Goal: Information Seeking & Learning: Find specific fact

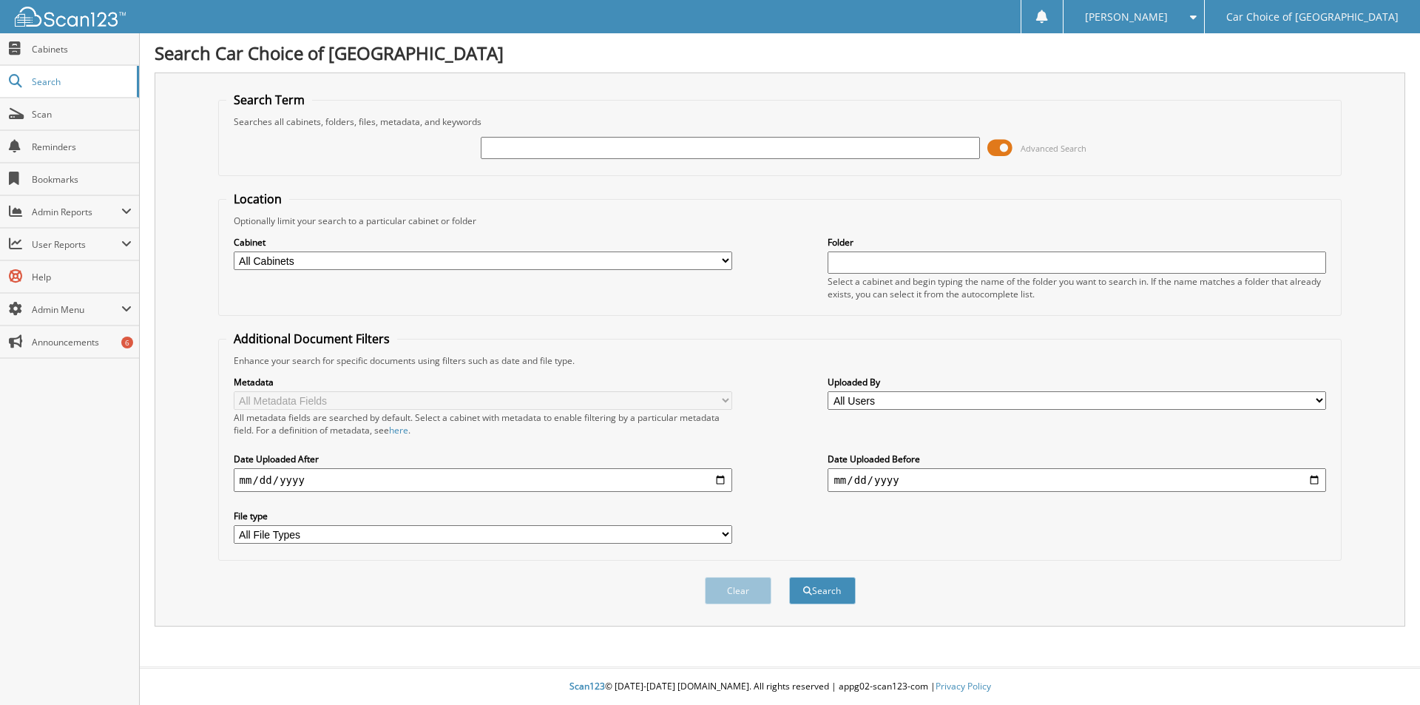
click at [510, 144] on input "text" at bounding box center [730, 148] width 498 height 22
type input "754186"
click at [789, 577] on button "Search" at bounding box center [822, 590] width 67 height 27
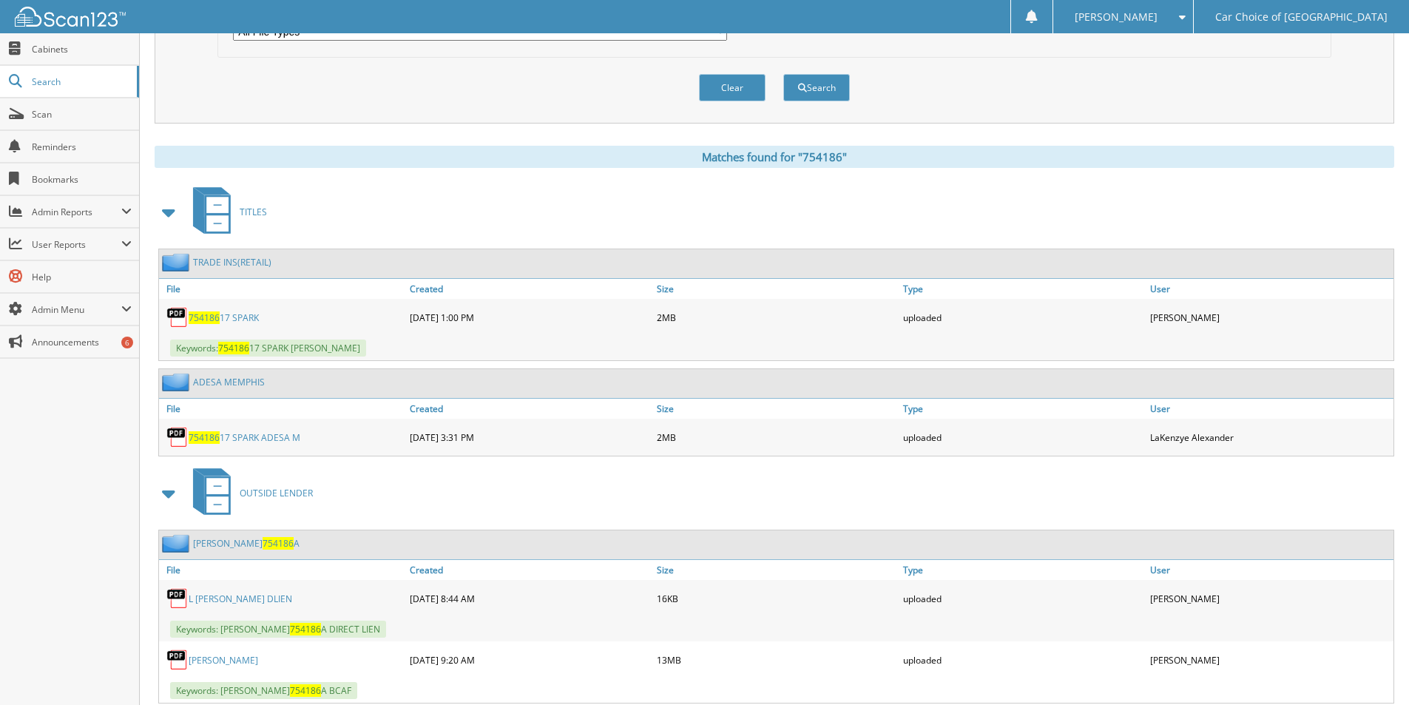
scroll to position [546, 0]
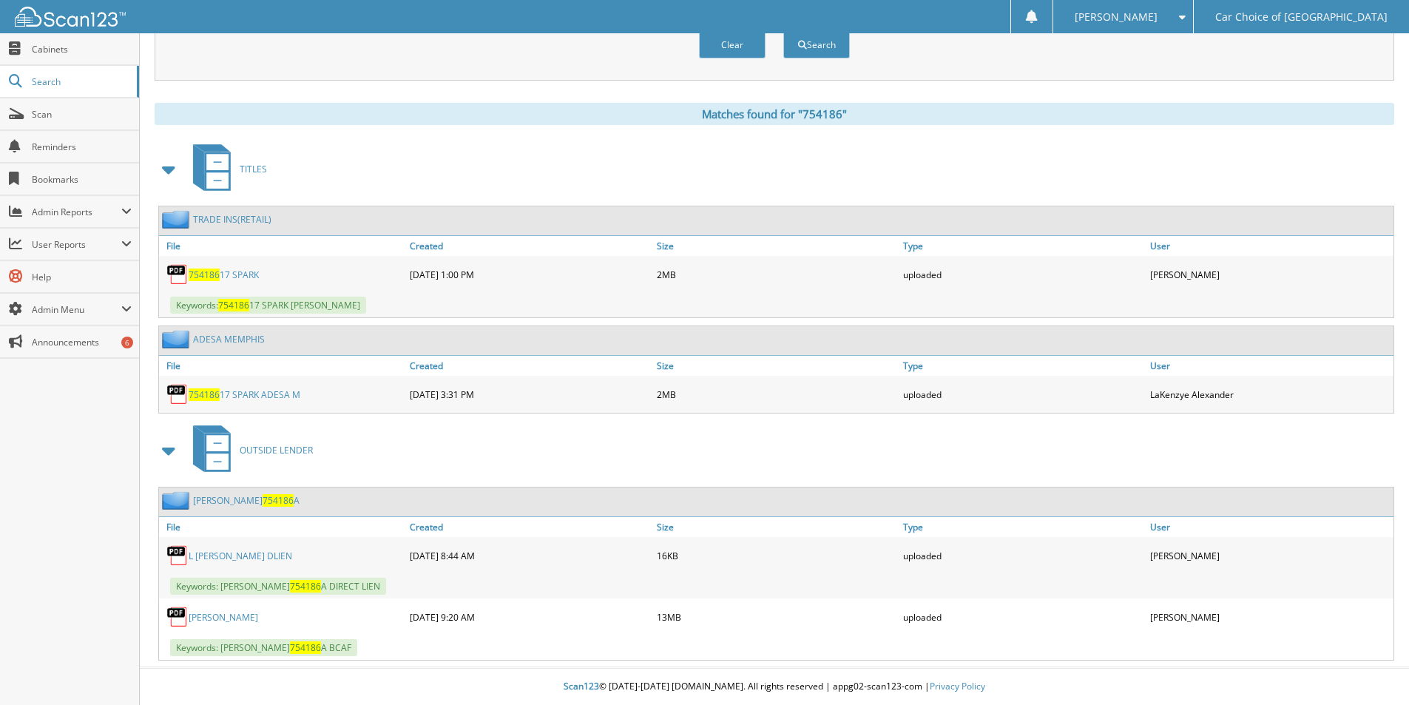
click at [207, 616] on link "L MOSBY" at bounding box center [224, 617] width 70 height 13
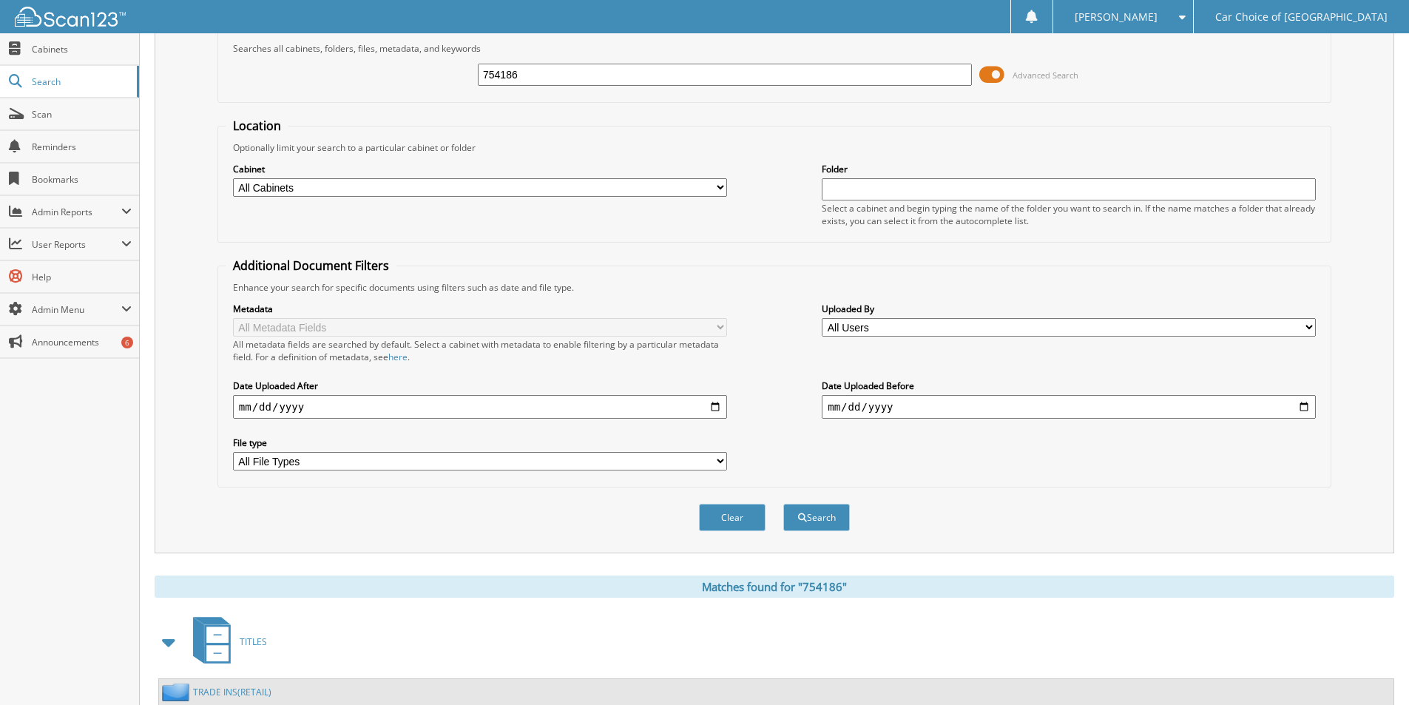
scroll to position [0, 0]
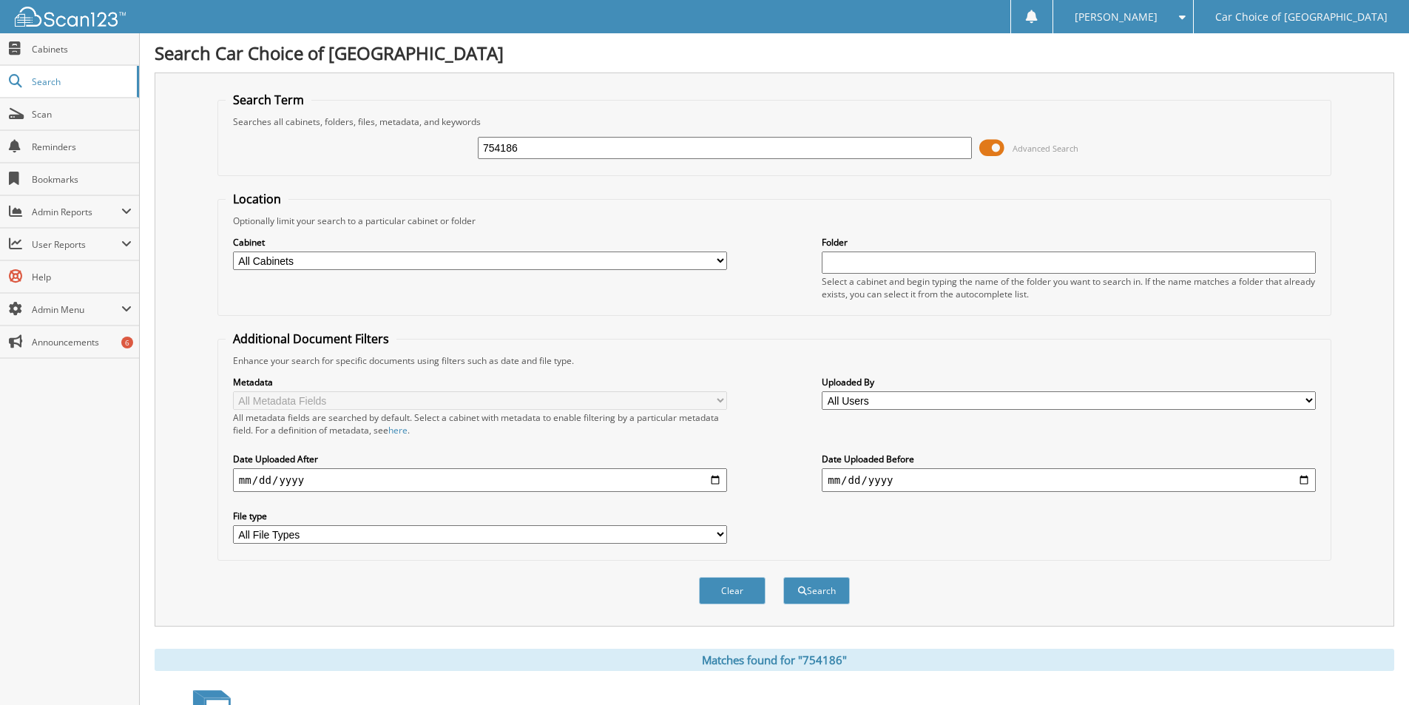
drag, startPoint x: 535, startPoint y: 152, endPoint x: 455, endPoint y: 132, distance: 82.1
click at [462, 139] on div "754186 Advanced Search" at bounding box center [774, 148] width 1097 height 40
type input "367900"
click at [783, 577] on button "Search" at bounding box center [816, 590] width 67 height 27
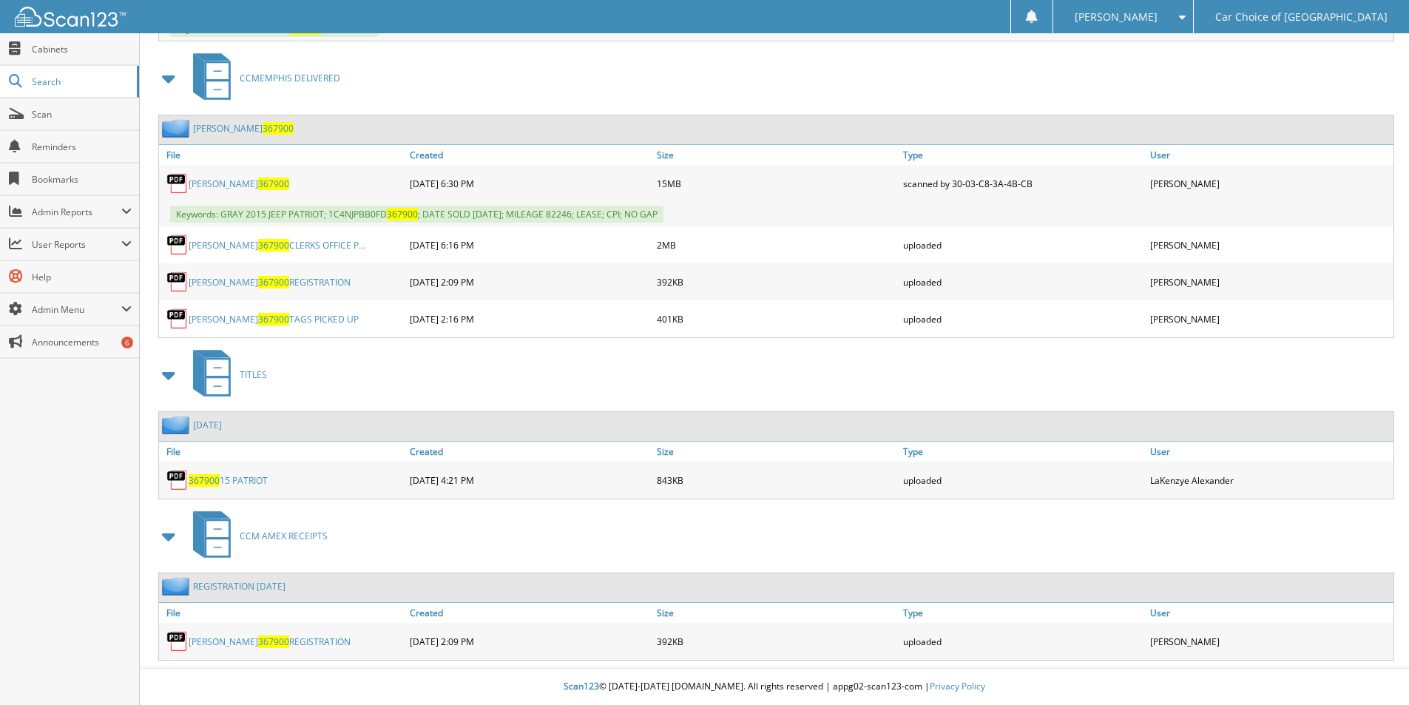
scroll to position [527, 0]
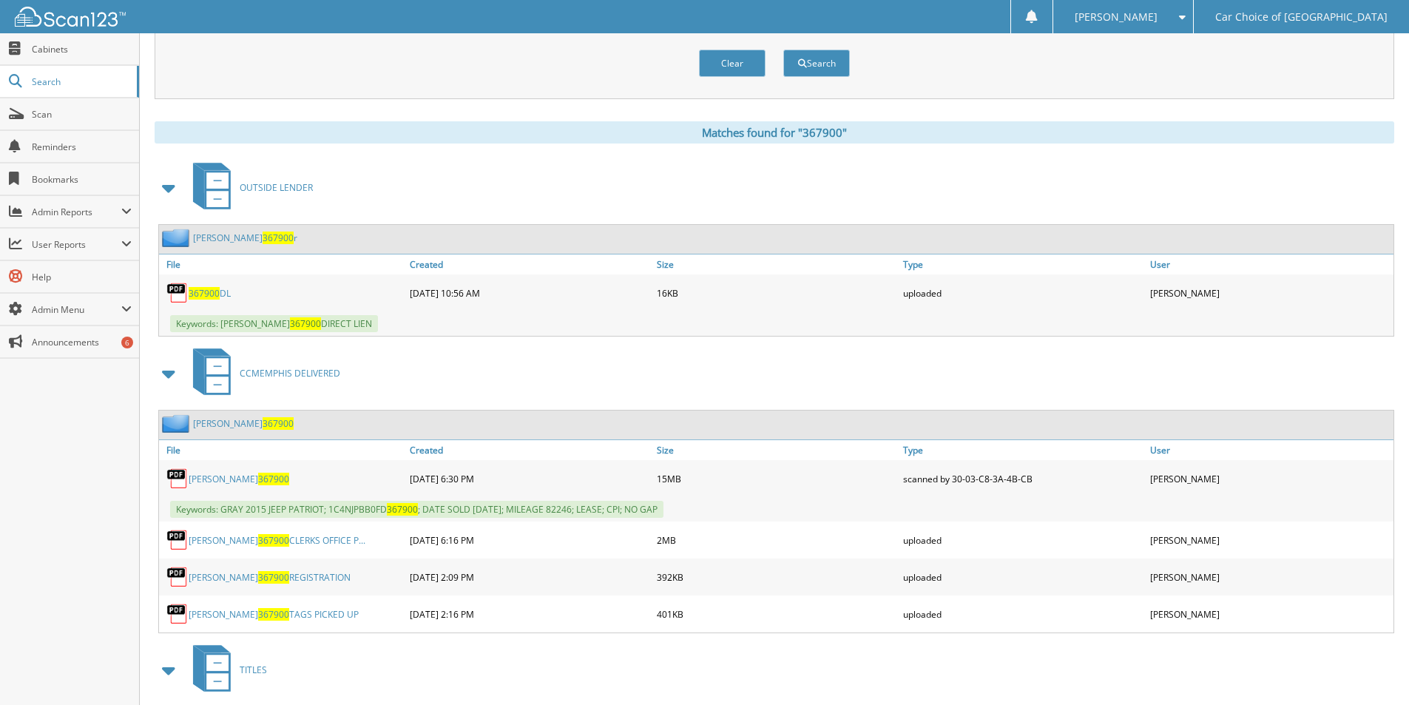
click at [213, 241] on link "reesea osborn 367900 r" at bounding box center [245, 237] width 104 height 13
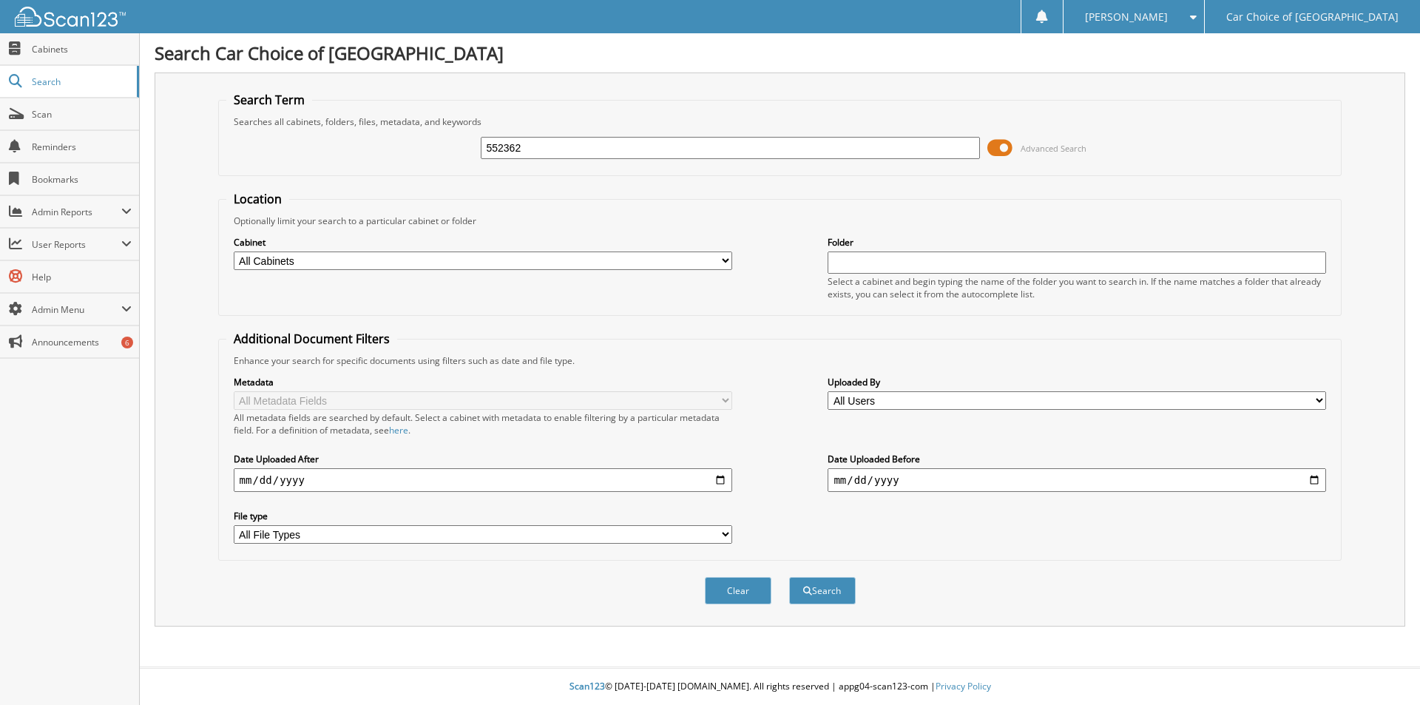
type input "552362"
click at [789, 577] on button "Search" at bounding box center [822, 590] width 67 height 27
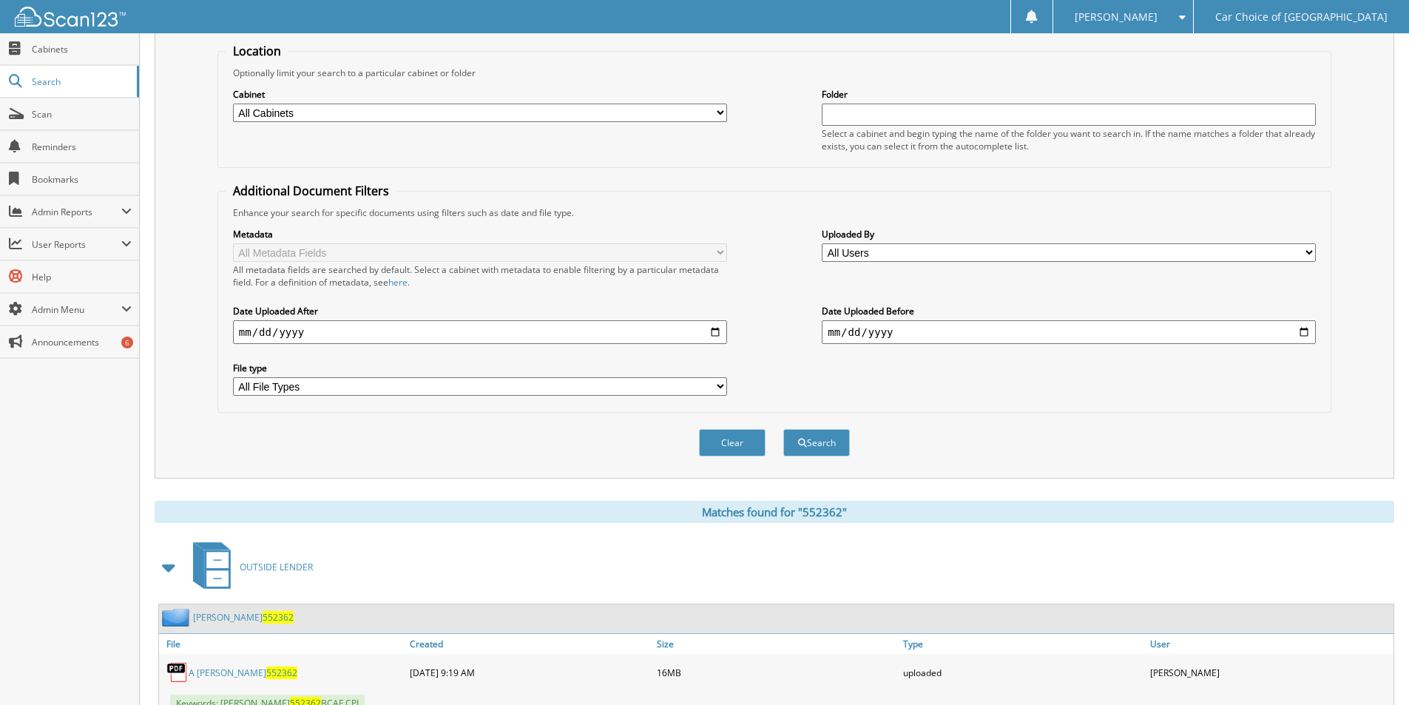
scroll to position [324, 0]
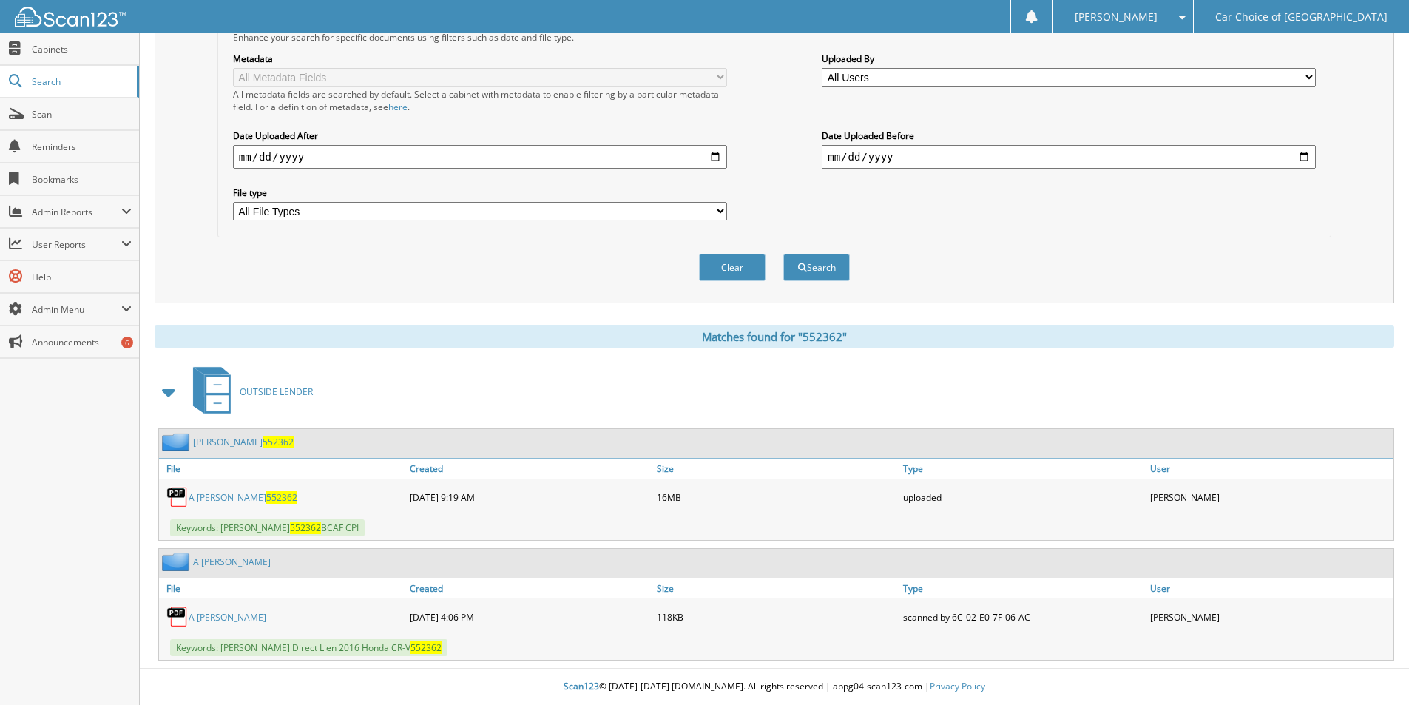
click at [234, 496] on link "A WIGGINS 552362" at bounding box center [243, 497] width 109 height 13
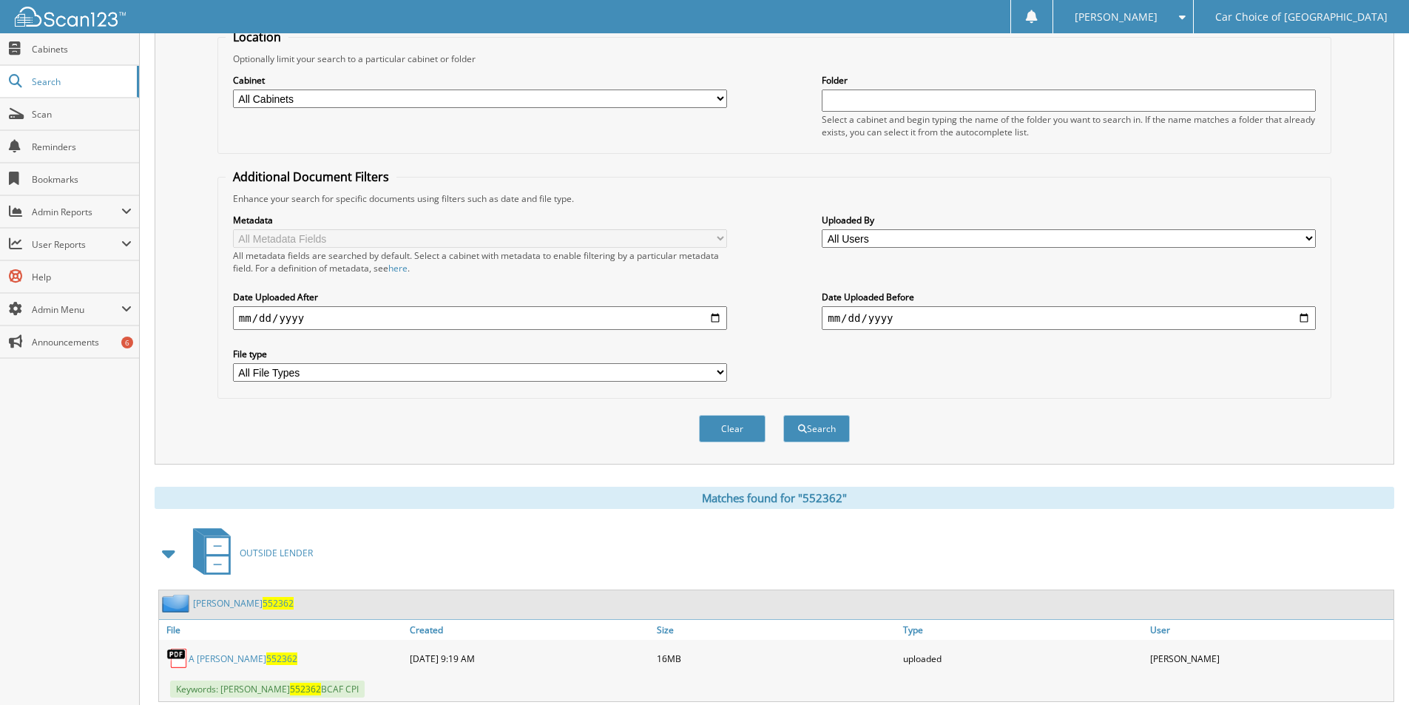
scroll to position [0, 0]
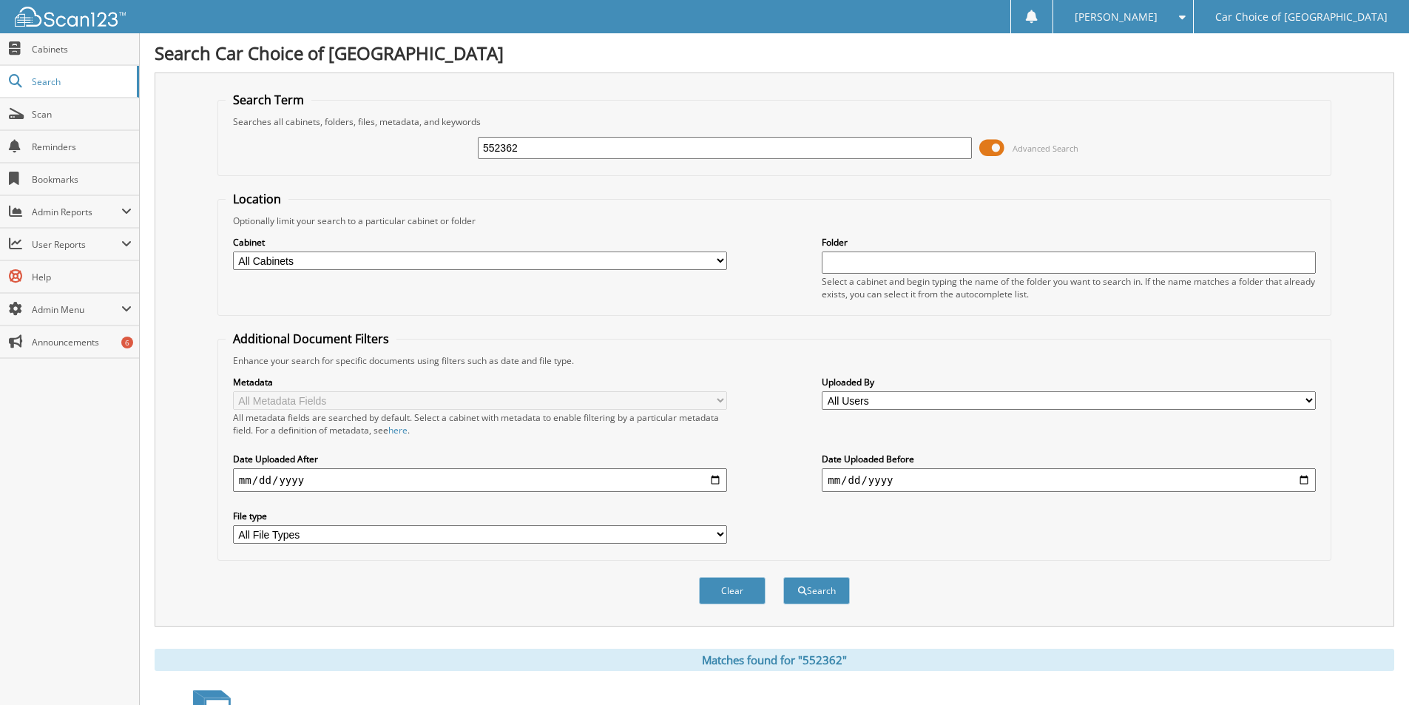
drag, startPoint x: 556, startPoint y: 149, endPoint x: 404, endPoint y: 133, distance: 152.4
click at [419, 137] on div "552362 Advanced Search" at bounding box center [774, 148] width 1097 height 40
click at [516, 146] on input "text" at bounding box center [725, 148] width 494 height 22
type input "355572"
click at [783, 577] on button "Search" at bounding box center [816, 590] width 67 height 27
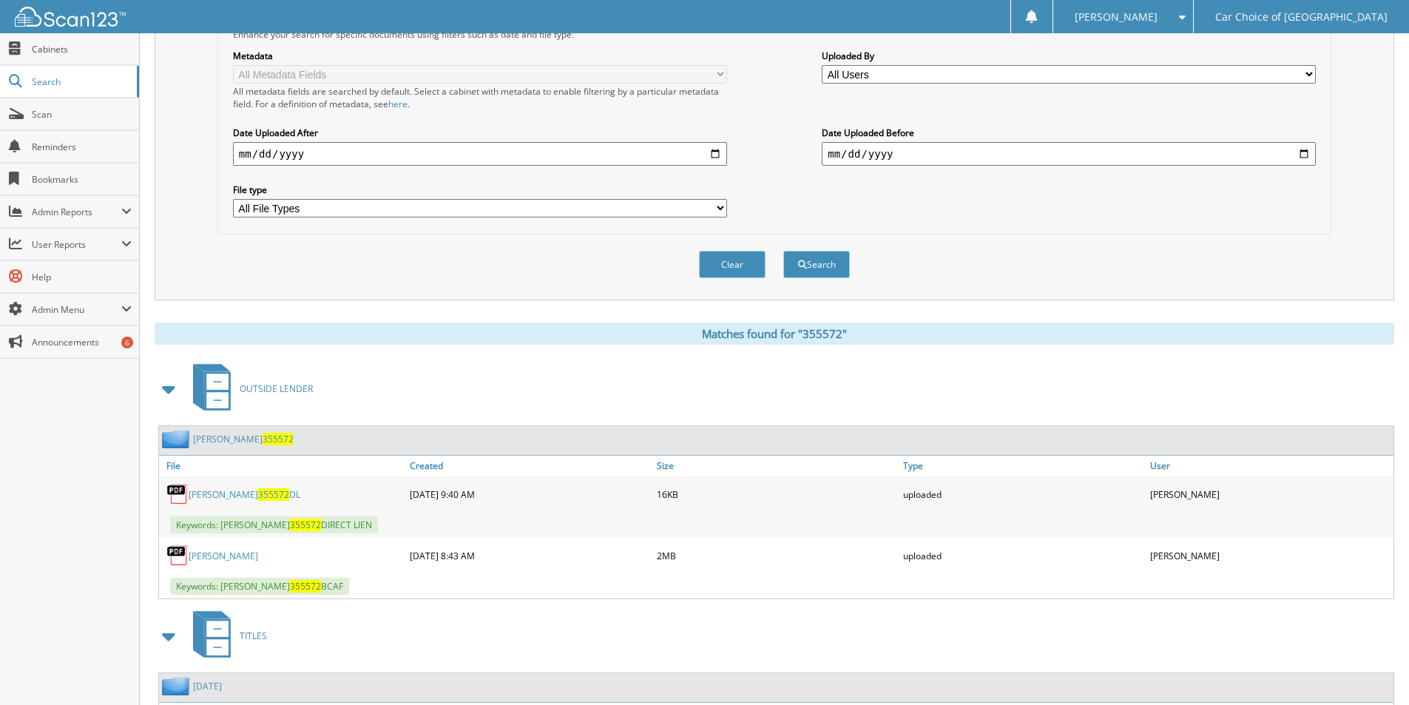
scroll to position [427, 0]
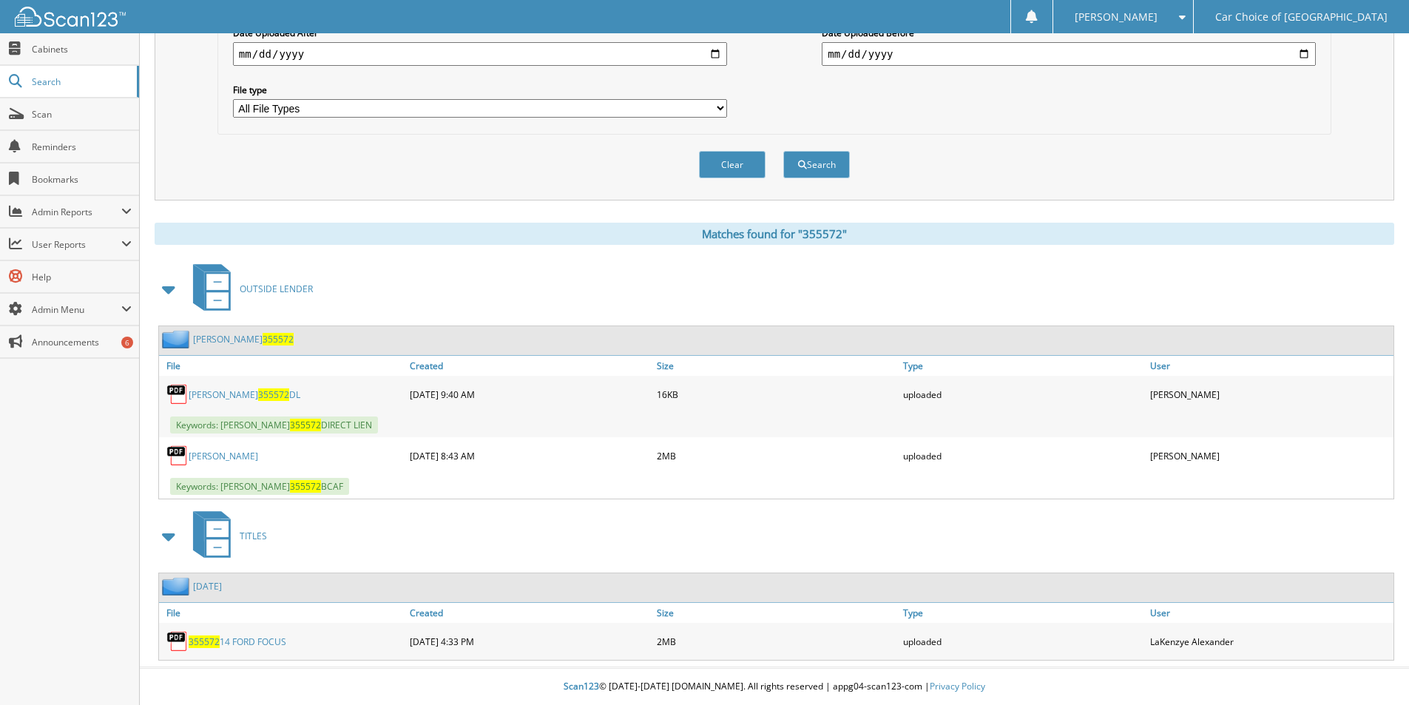
click at [225, 454] on link "[PERSON_NAME]" at bounding box center [224, 456] width 70 height 13
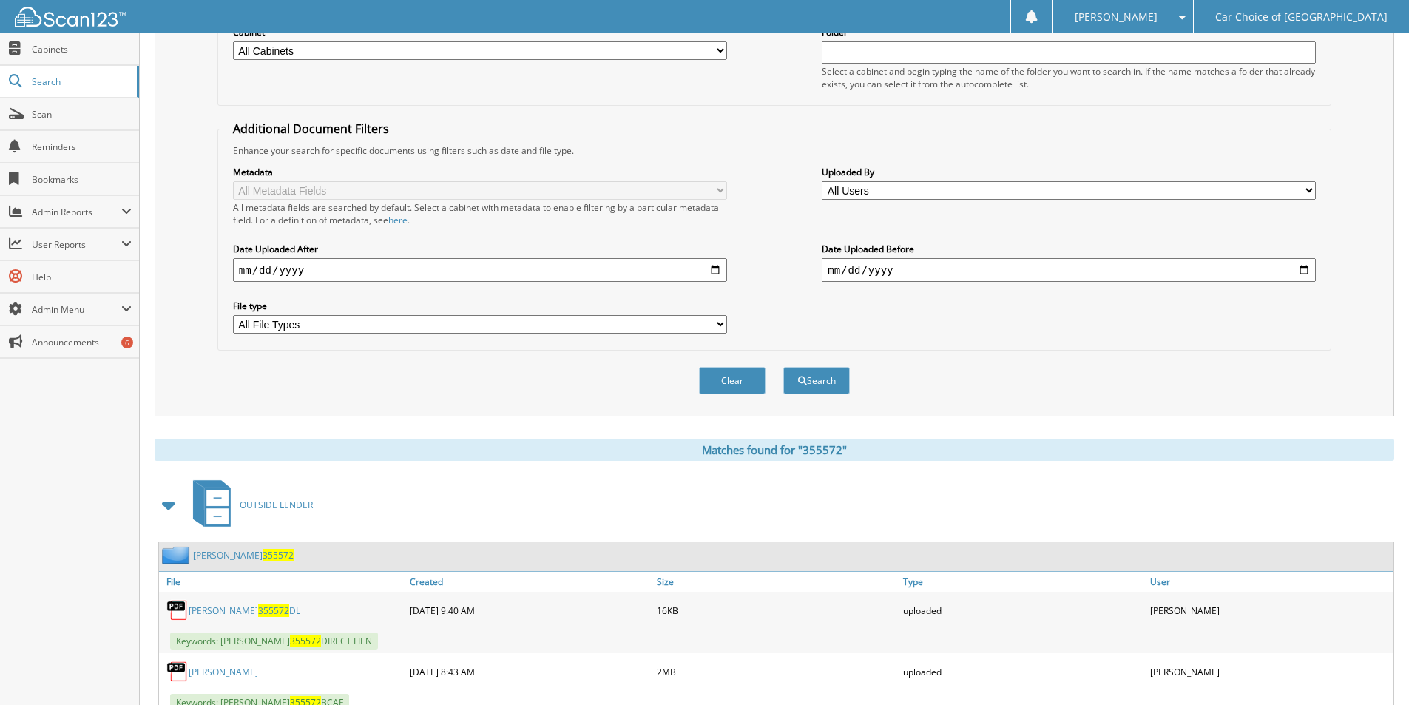
scroll to position [57, 0]
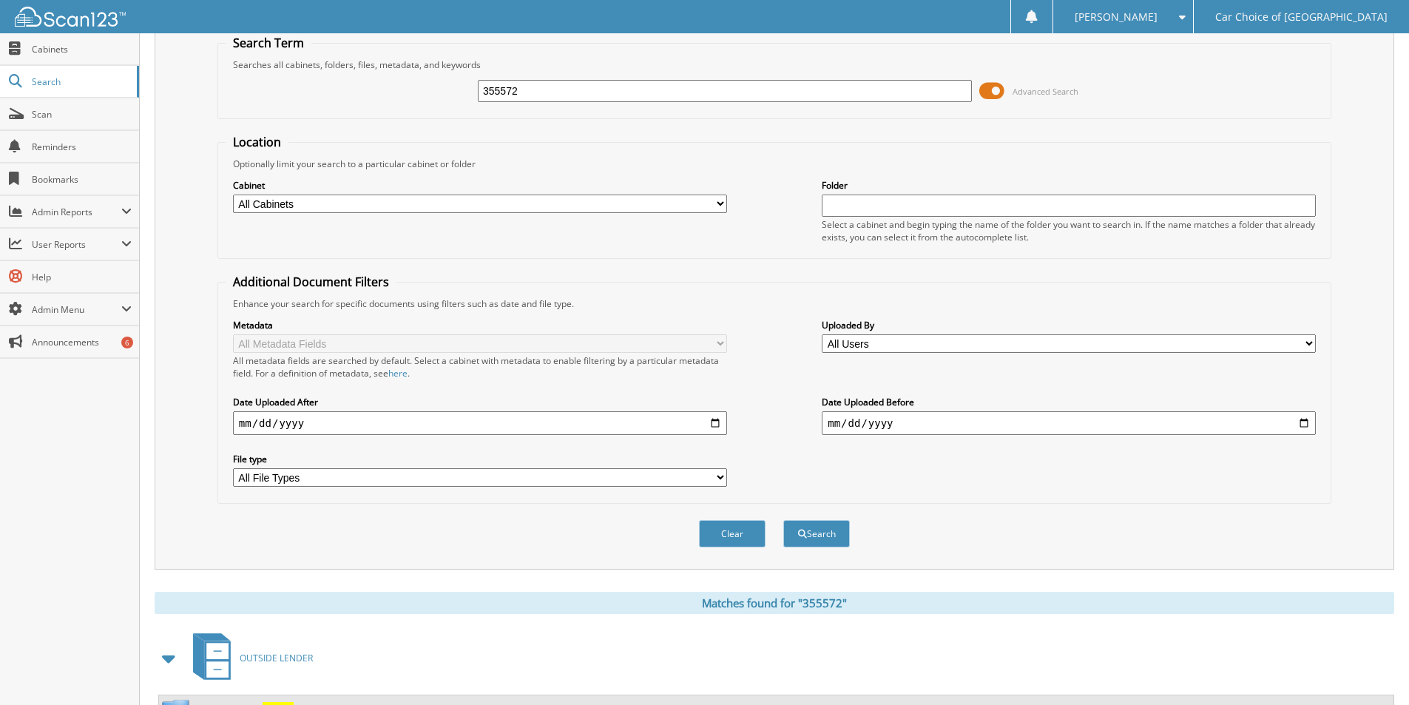
drag, startPoint x: 532, startPoint y: 98, endPoint x: 433, endPoint y: 94, distance: 99.2
click at [433, 94] on div "355572 Advanced Search" at bounding box center [774, 91] width 1097 height 40
type input "498942"
click at [783, 520] on button "Search" at bounding box center [816, 533] width 67 height 27
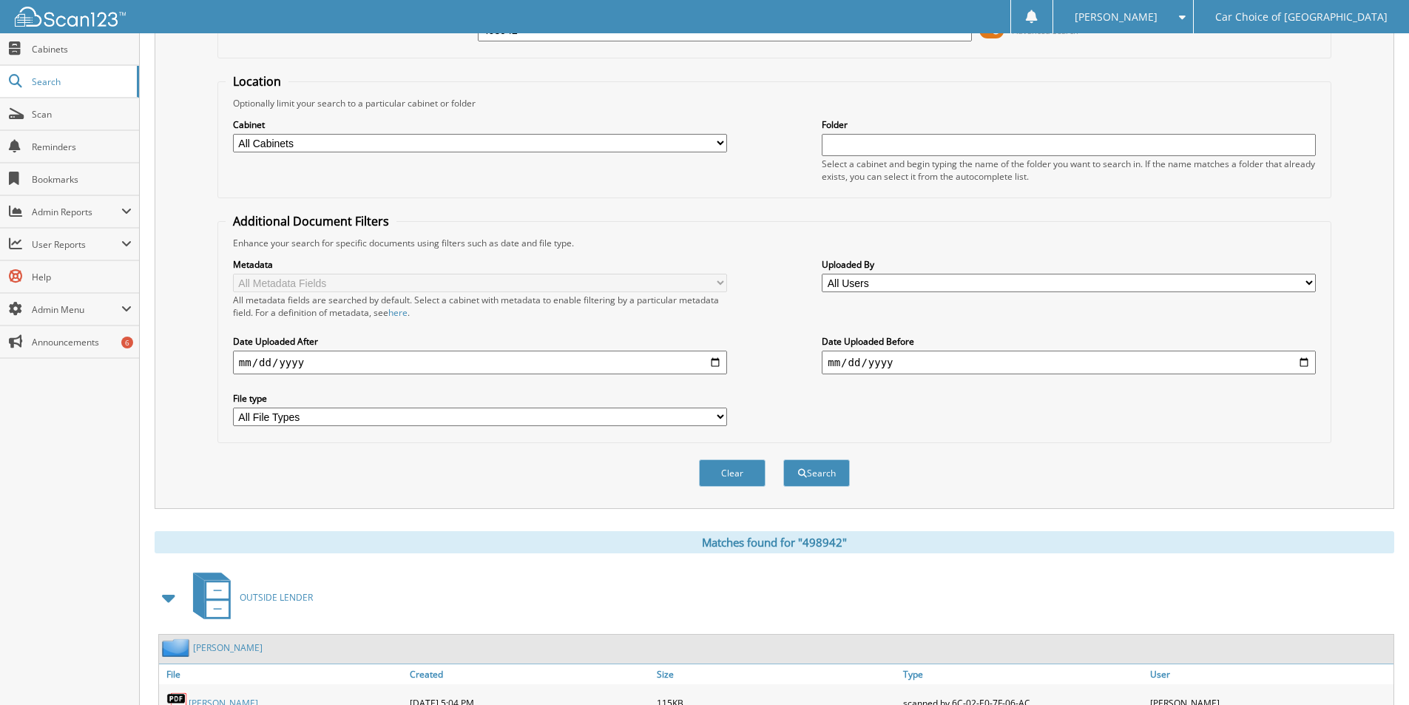
scroll to position [280, 0]
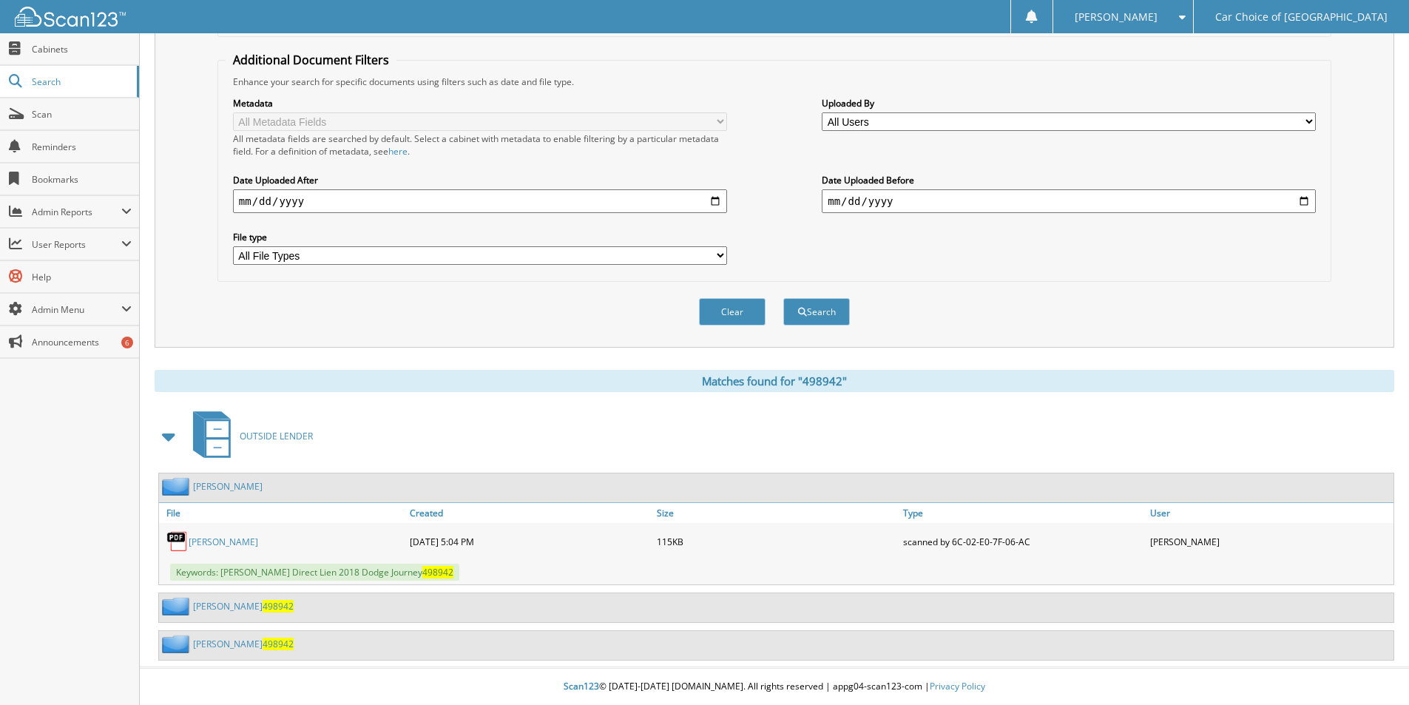
click at [211, 609] on link "chrishunda aldridge 498942" at bounding box center [243, 606] width 101 height 13
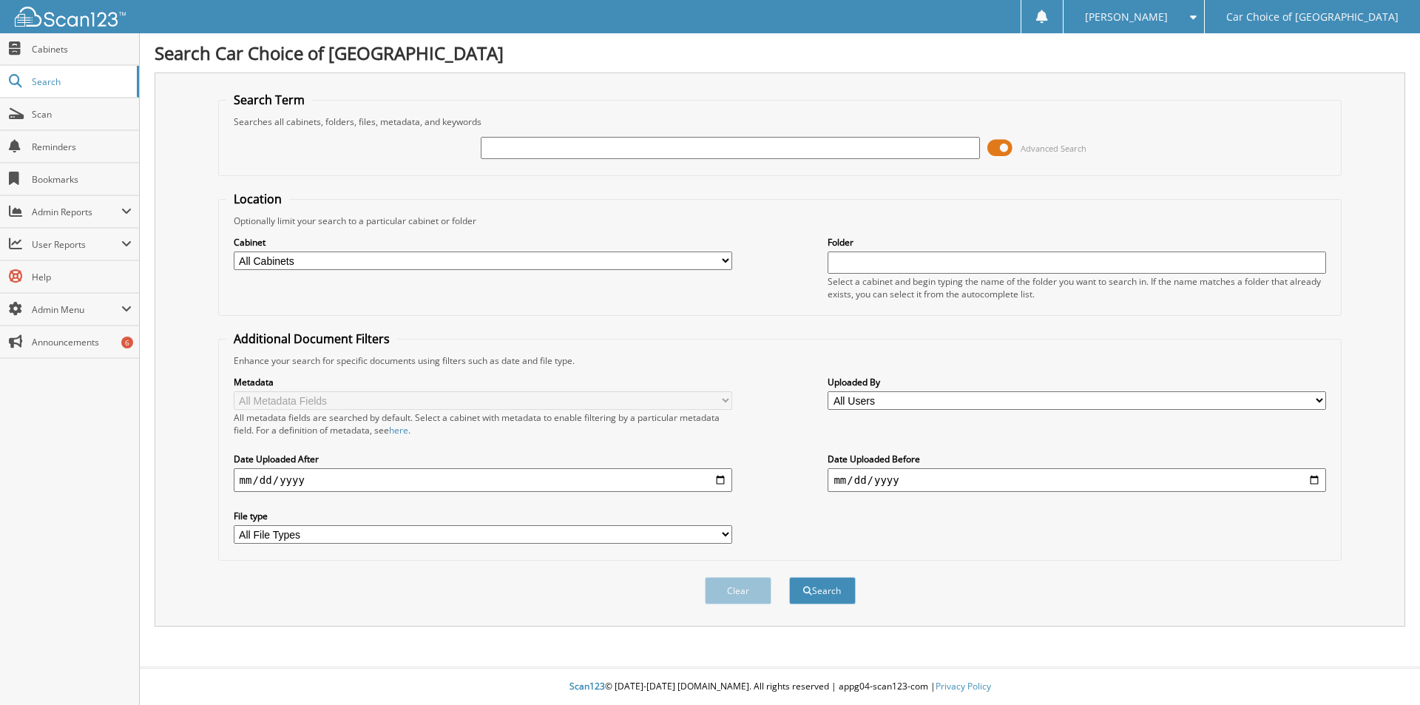
click at [515, 140] on input "text" at bounding box center [730, 148] width 498 height 22
type input "244823"
click at [789, 577] on button "Search" at bounding box center [822, 590] width 67 height 27
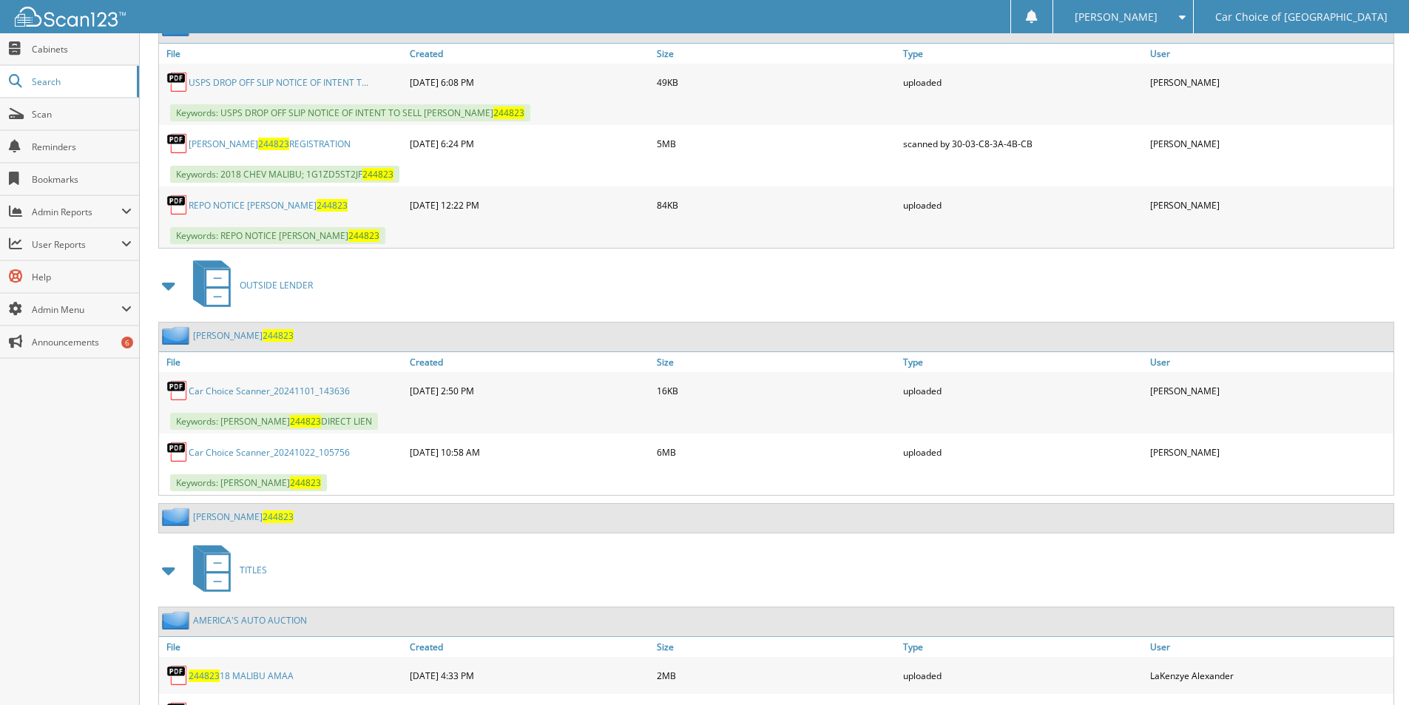
scroll to position [961, 0]
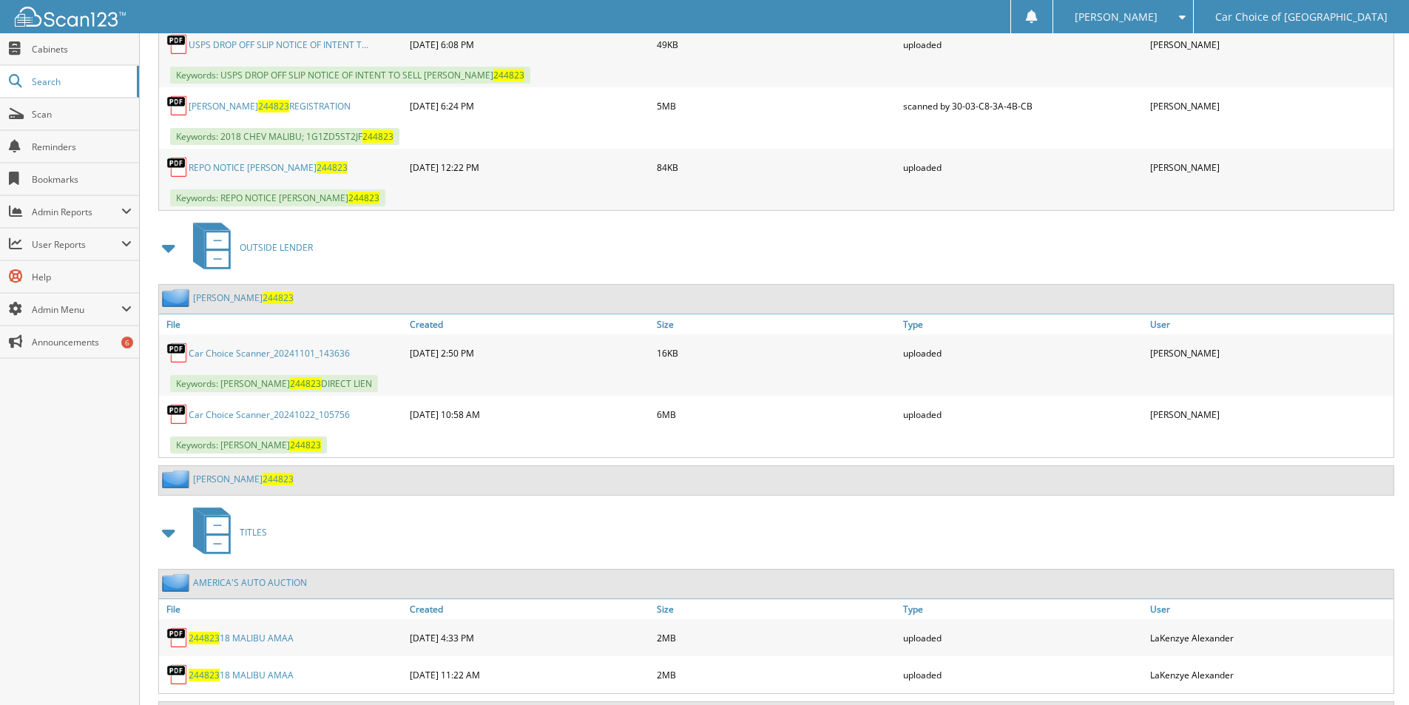
click at [235, 414] on link "Car Choice Scanner_20241022_105756" at bounding box center [269, 414] width 161 height 13
click at [61, 82] on span "Search" at bounding box center [81, 81] width 98 height 13
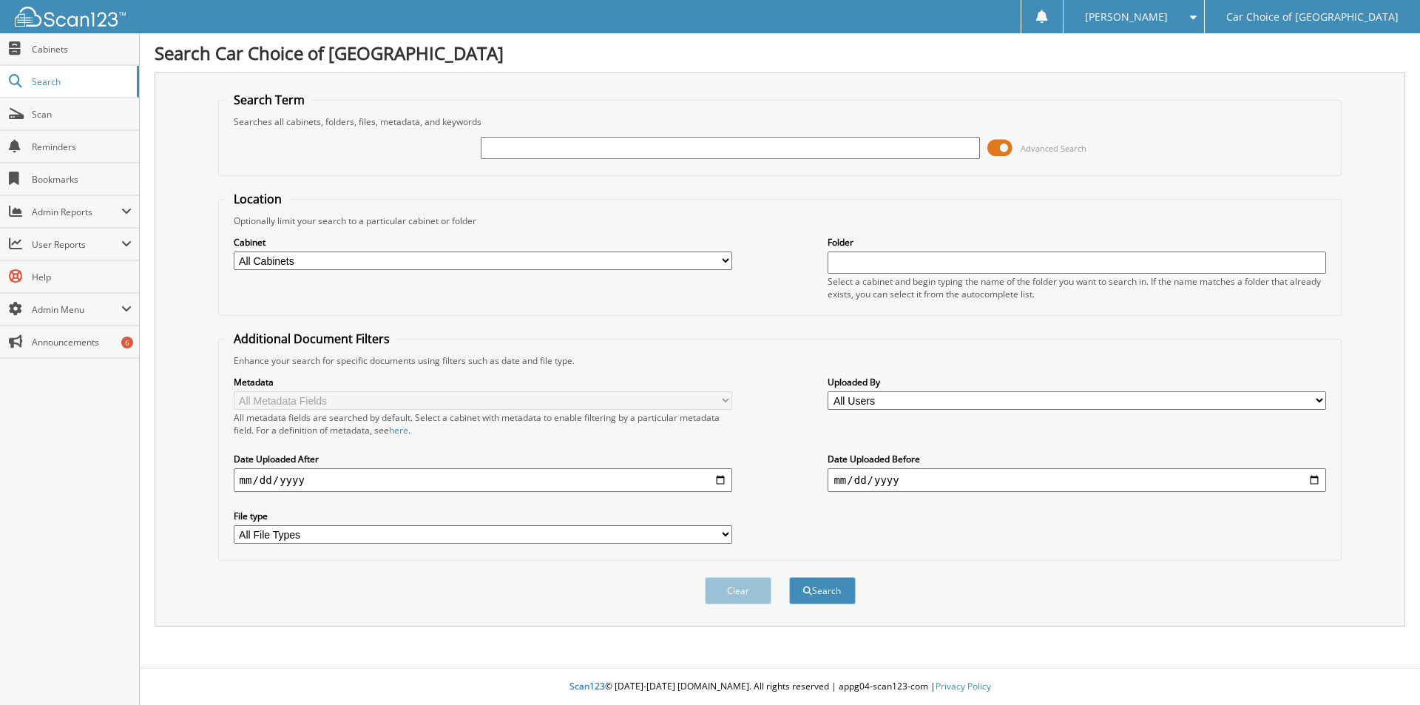
click at [522, 147] on input "text" at bounding box center [730, 148] width 498 height 22
type input "241705"
click at [789, 577] on button "Search" at bounding box center [822, 590] width 67 height 27
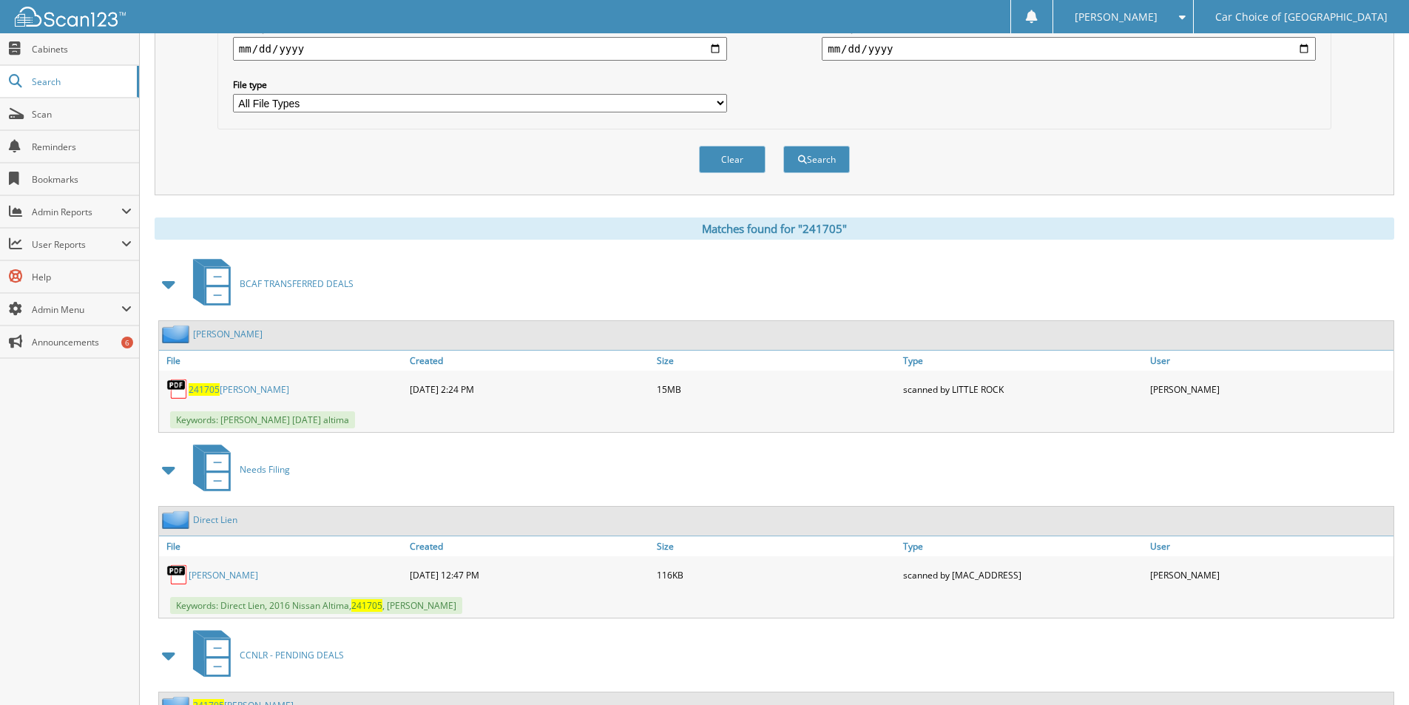
scroll to position [493, 0]
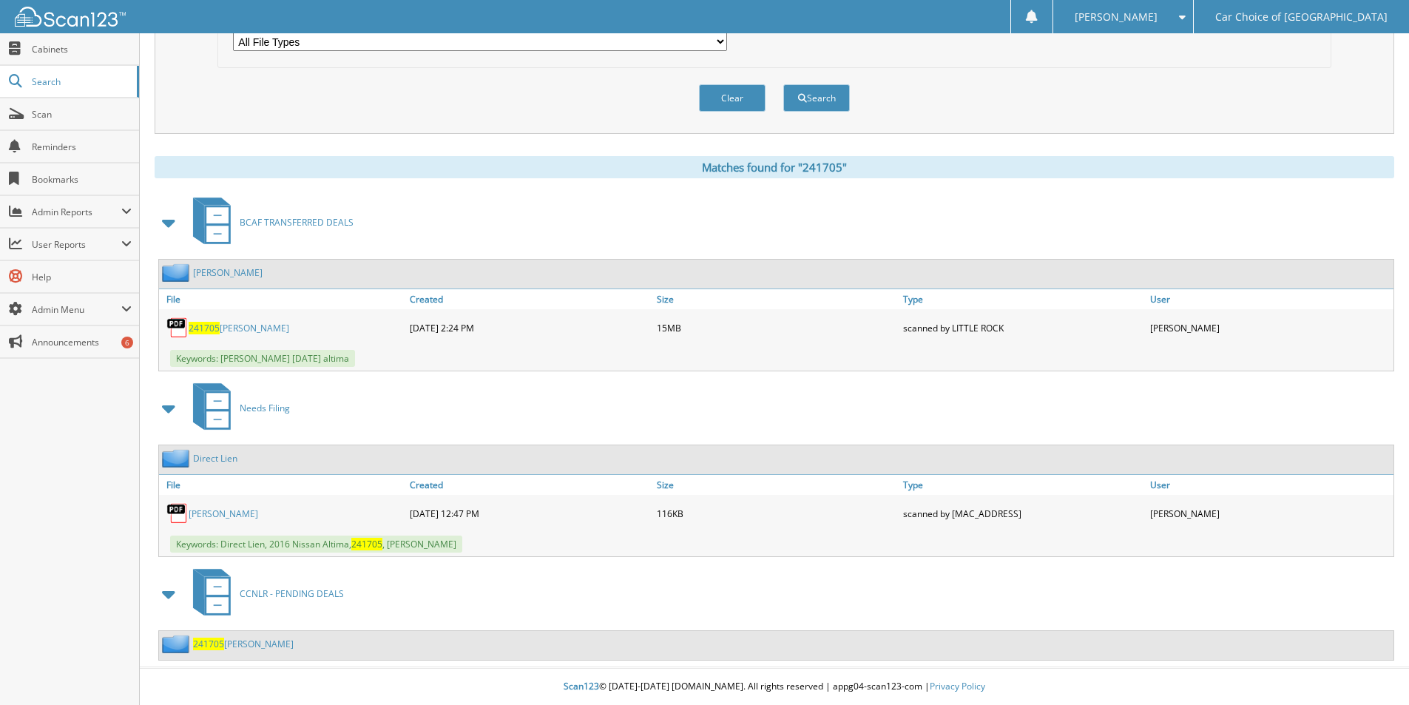
click at [229, 331] on link "241705 smith" at bounding box center [239, 328] width 101 height 13
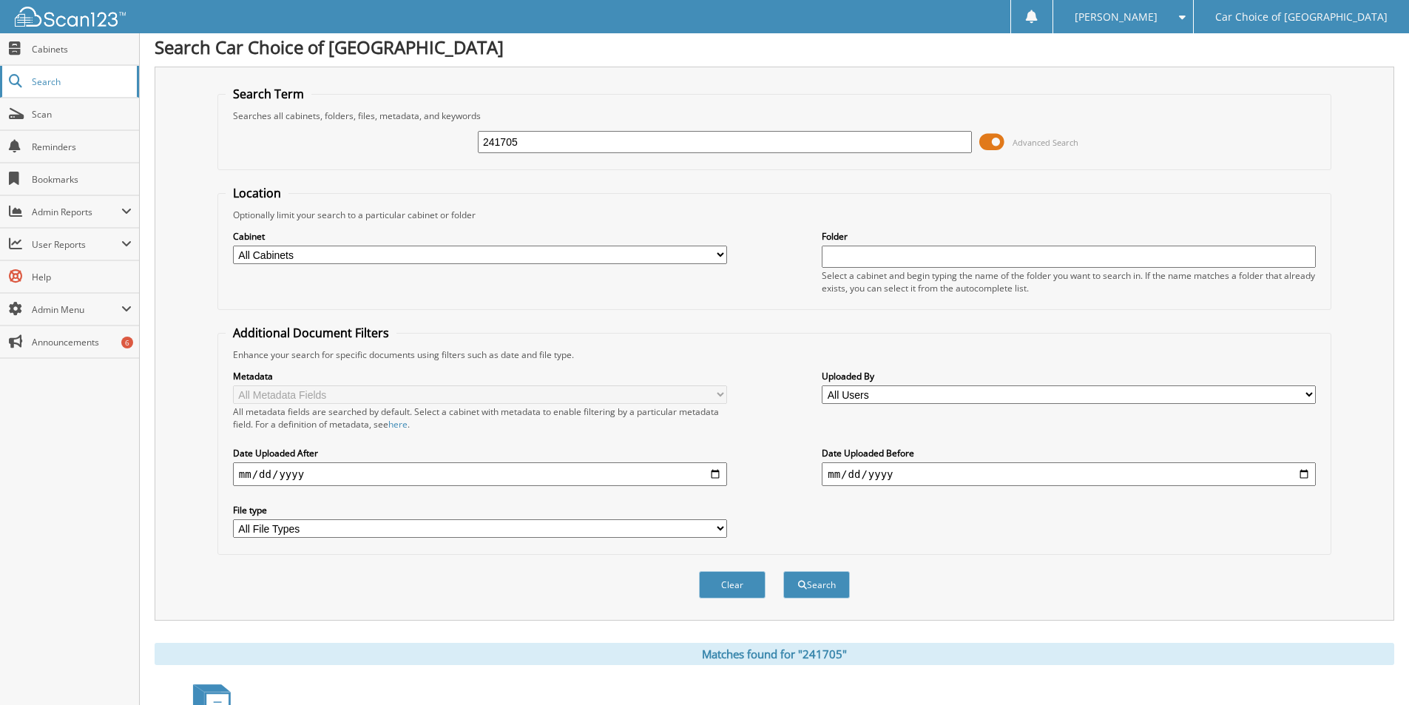
scroll to position [0, 0]
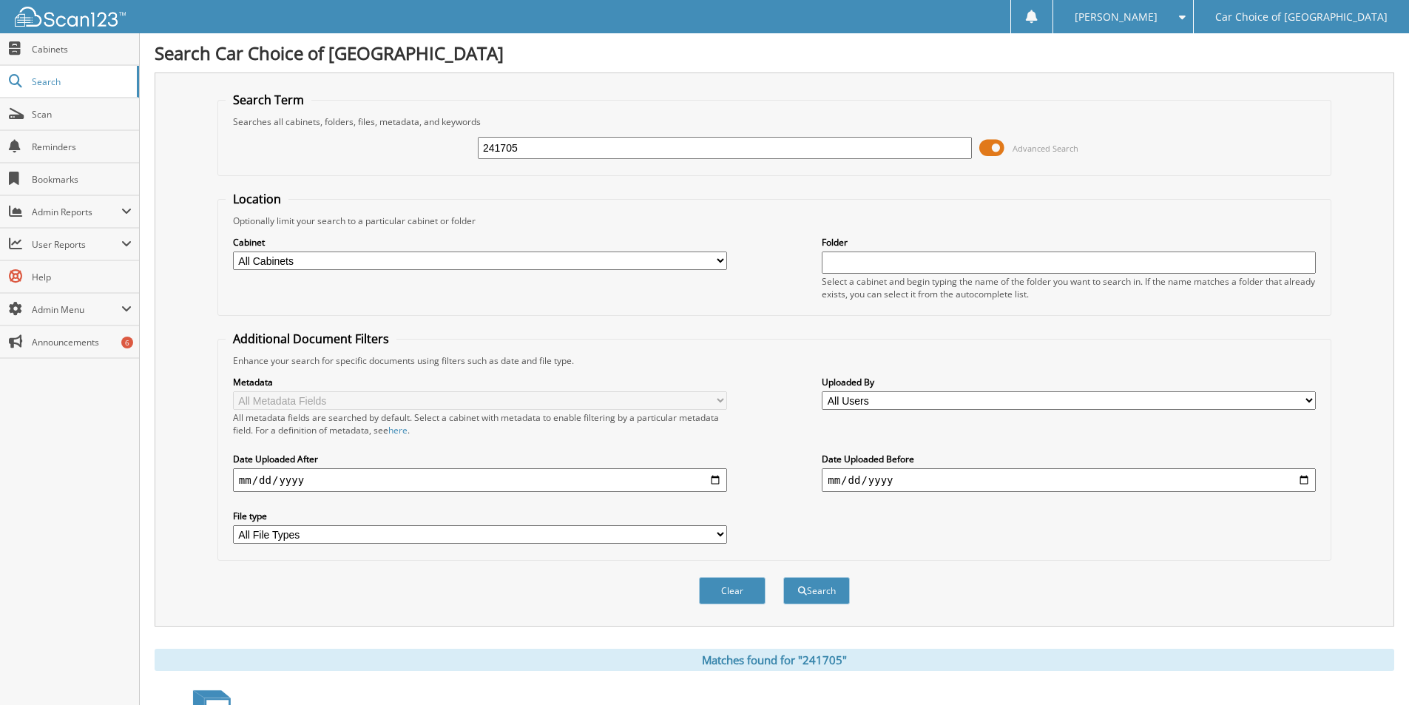
drag, startPoint x: 535, startPoint y: 140, endPoint x: 441, endPoint y: 146, distance: 94.1
click at [447, 146] on div "241705 Advanced Search" at bounding box center [774, 148] width 1097 height 40
type input "816497"
click at [783, 577] on button "Search" at bounding box center [816, 590] width 67 height 27
drag, startPoint x: 529, startPoint y: 150, endPoint x: 418, endPoint y: 136, distance: 111.8
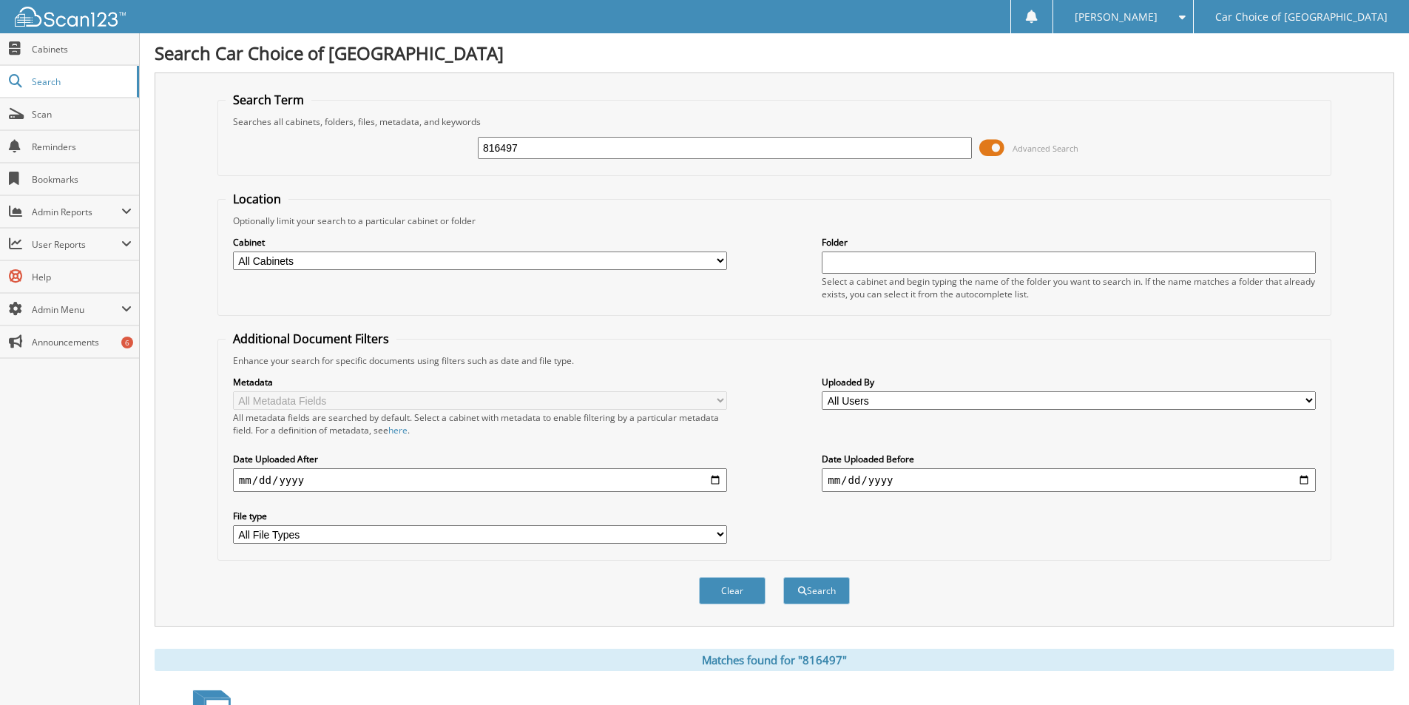
click at [420, 137] on div "816497 Advanced Search" at bounding box center [774, 148] width 1097 height 40
type input "160089"
click at [783, 577] on button "Search" at bounding box center [816, 590] width 67 height 27
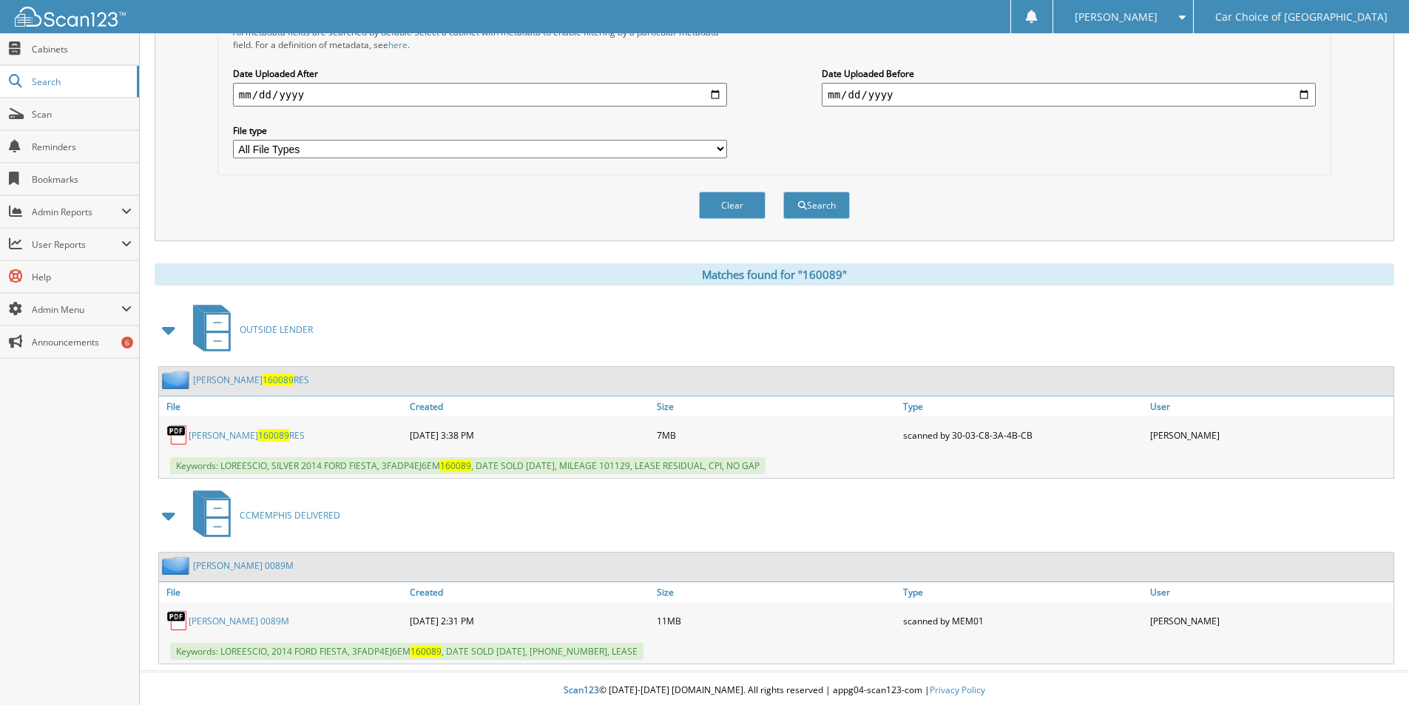
scroll to position [390, 0]
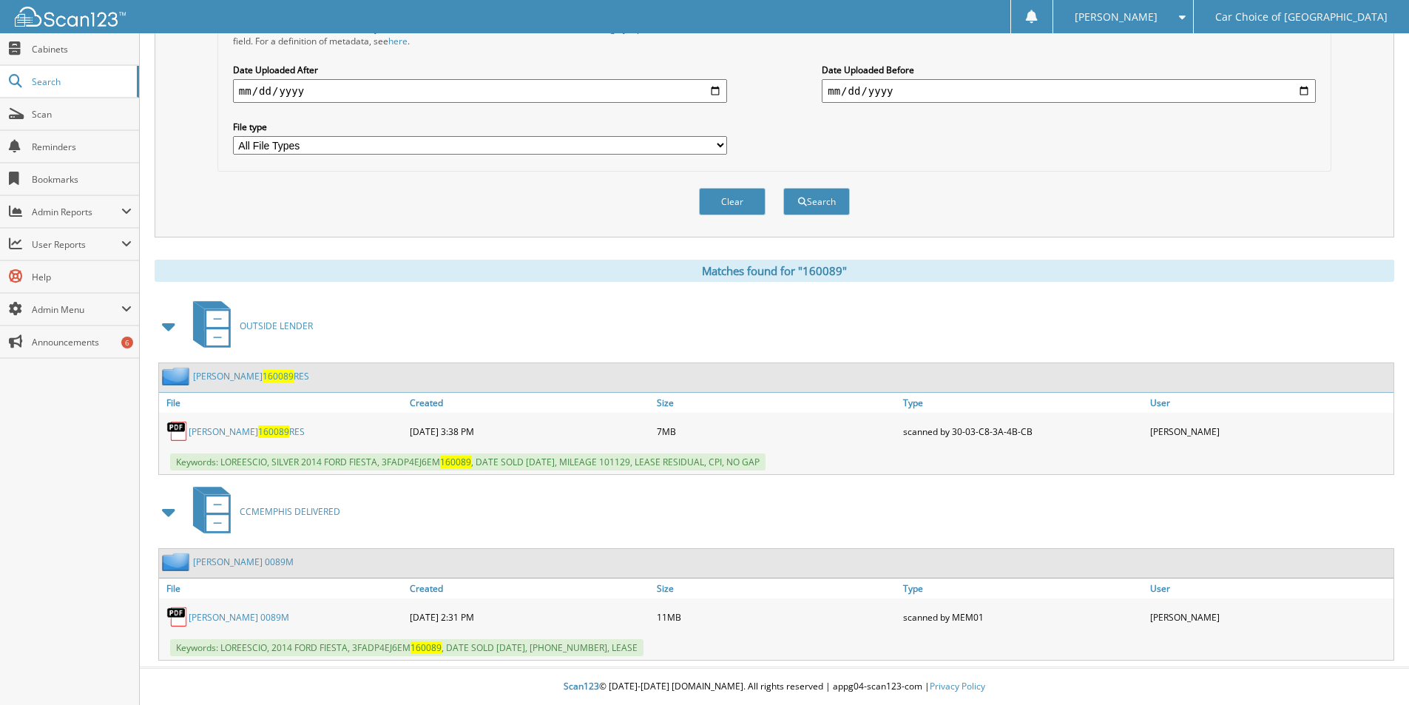
click at [258, 430] on span "160089" at bounding box center [273, 431] width 31 height 13
